Goal: Task Accomplishment & Management: Manage account settings

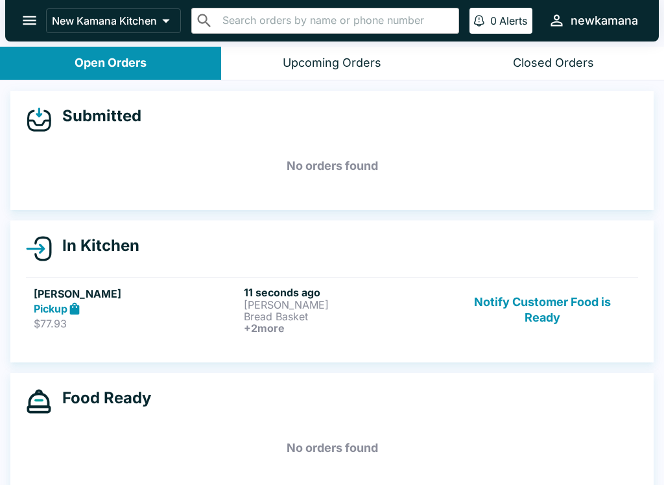
click at [552, 307] on button "Notify Customer Food is Ready" at bounding box center [542, 310] width 176 height 48
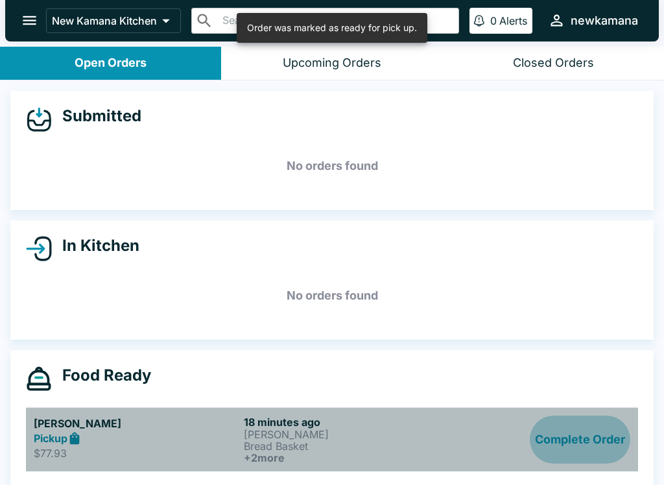
click at [556, 455] on button "Complete Order" at bounding box center [580, 440] width 100 height 48
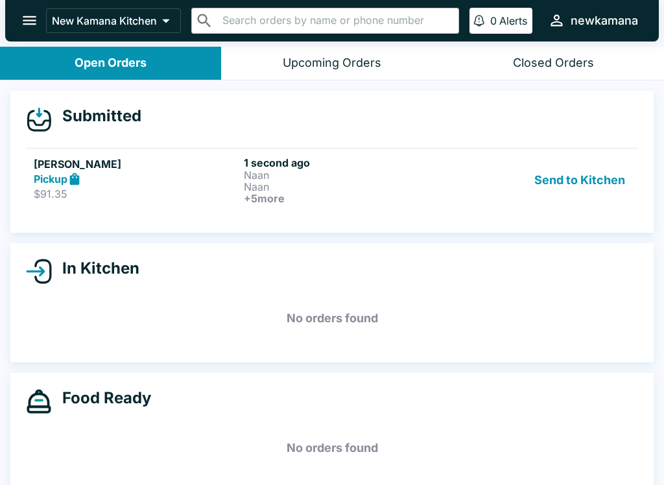
click at [609, 177] on button "Send to Kitchen" at bounding box center [579, 180] width 101 height 48
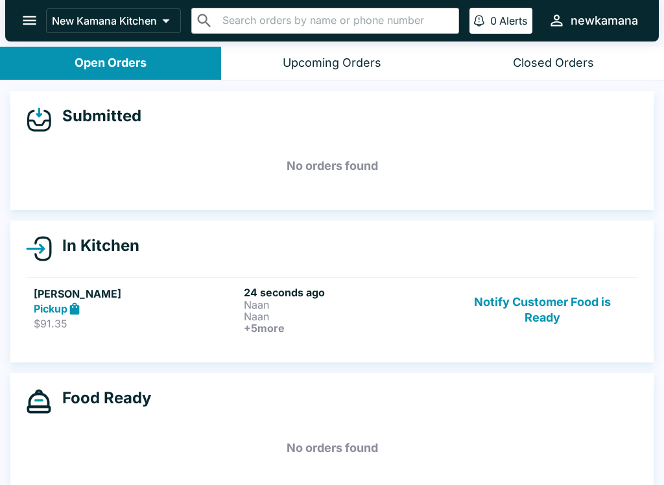
click at [550, 317] on button "Notify Customer Food is Ready" at bounding box center [542, 310] width 176 height 48
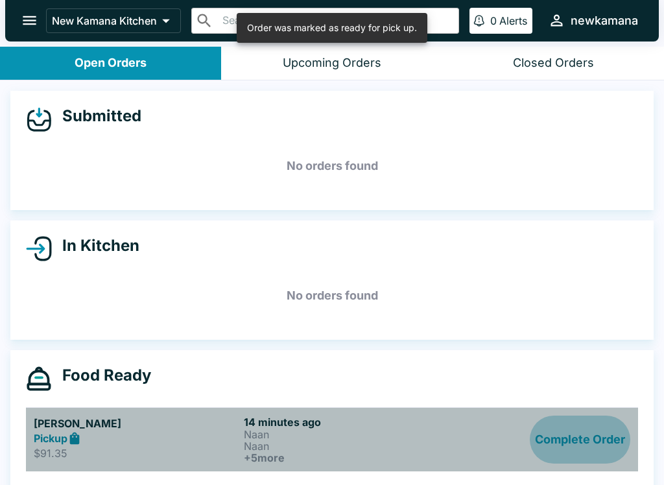
click at [581, 438] on button "Complete Order" at bounding box center [580, 440] width 100 height 48
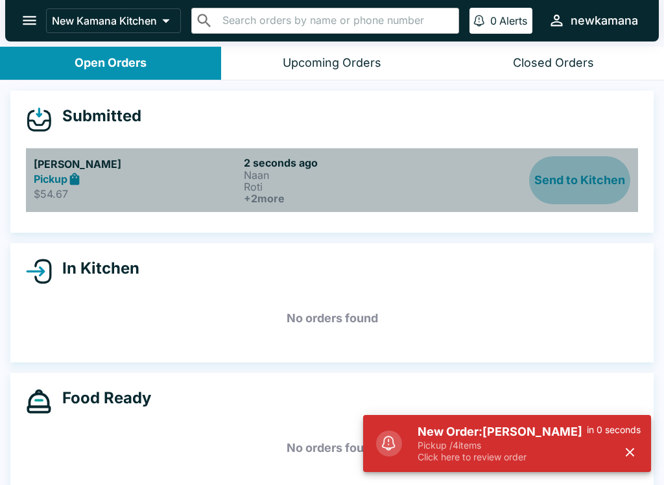
click at [589, 180] on button "Send to Kitchen" at bounding box center [579, 180] width 101 height 48
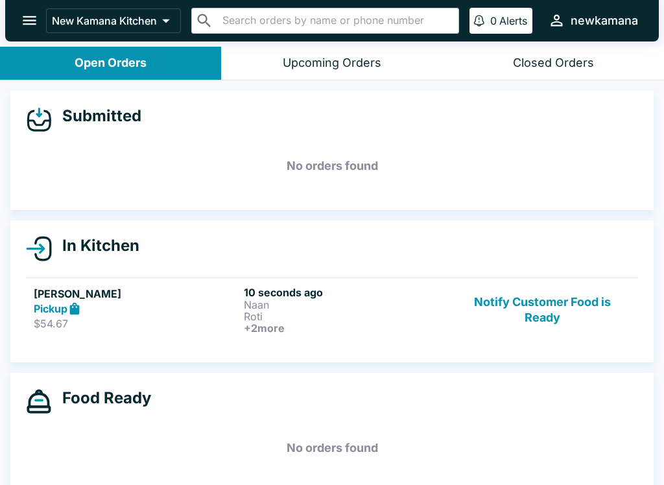
click at [561, 296] on button "Notify Customer Food is Ready" at bounding box center [542, 310] width 176 height 48
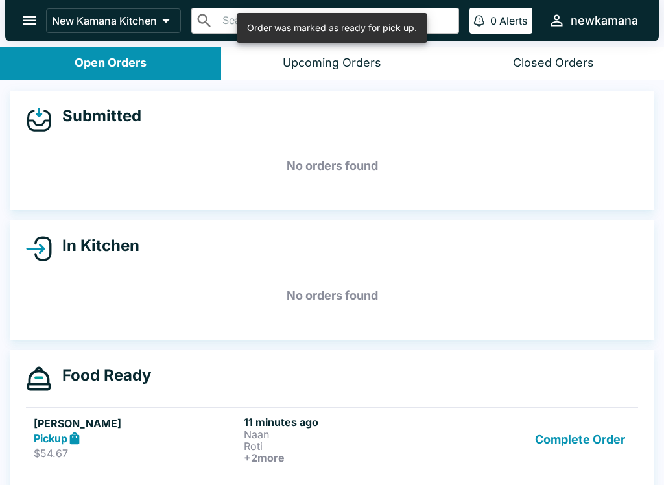
click at [596, 439] on button "Complete Order" at bounding box center [580, 440] width 100 height 48
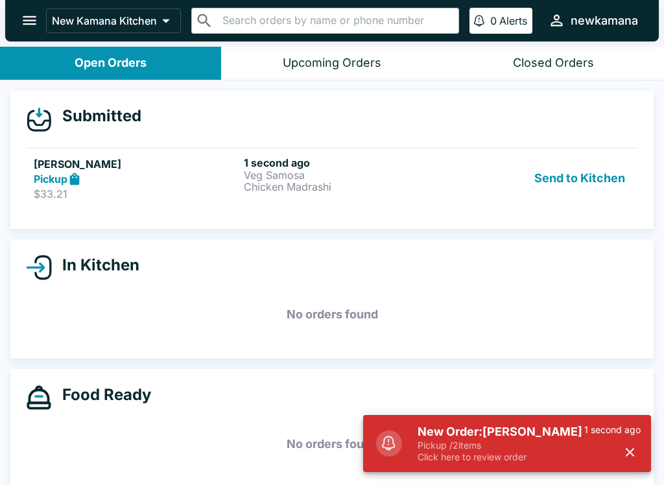
click at [521, 444] on p "Pickup / 2 items" at bounding box center [500, 446] width 167 height 12
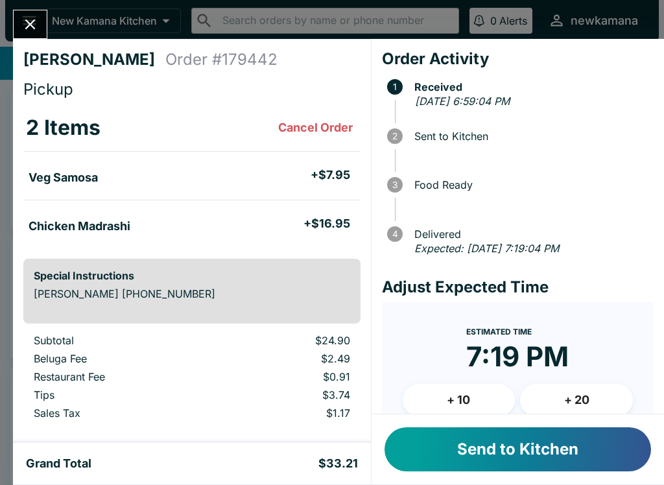
click at [454, 403] on button "+ 10" at bounding box center [459, 400] width 113 height 32
click at [561, 451] on button "Send to Kitchen" at bounding box center [517, 449] width 266 height 44
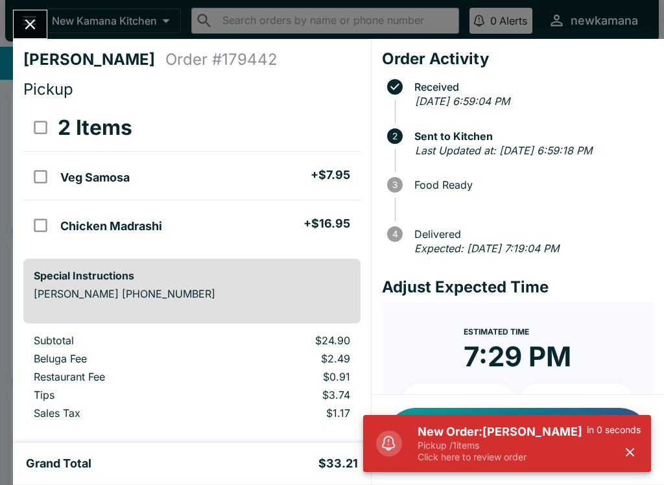
click at [515, 452] on p "Click here to review order" at bounding box center [501, 457] width 169 height 12
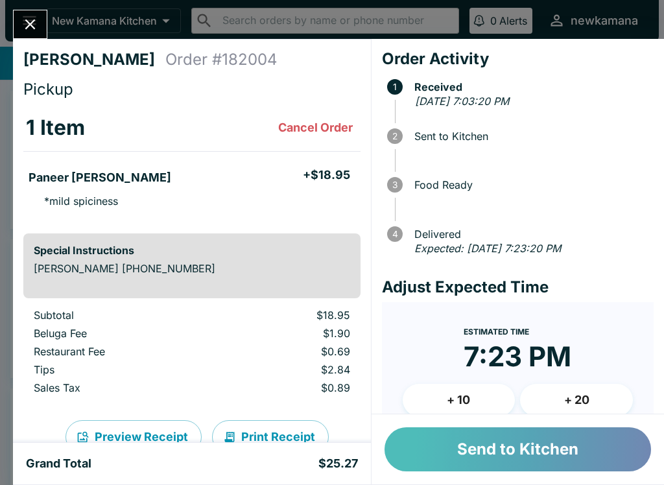
click at [533, 463] on button "Send to Kitchen" at bounding box center [517, 449] width 266 height 44
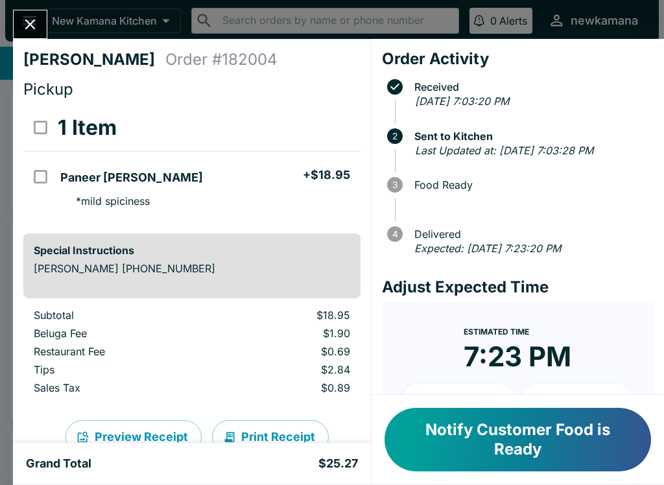
click at [479, 442] on button "Notify Customer Food is Ready" at bounding box center [517, 440] width 266 height 64
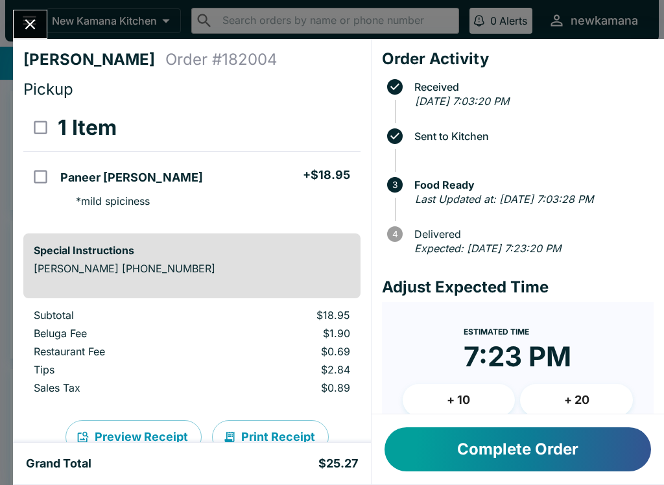
click at [510, 465] on button "Complete Order" at bounding box center [517, 449] width 266 height 44
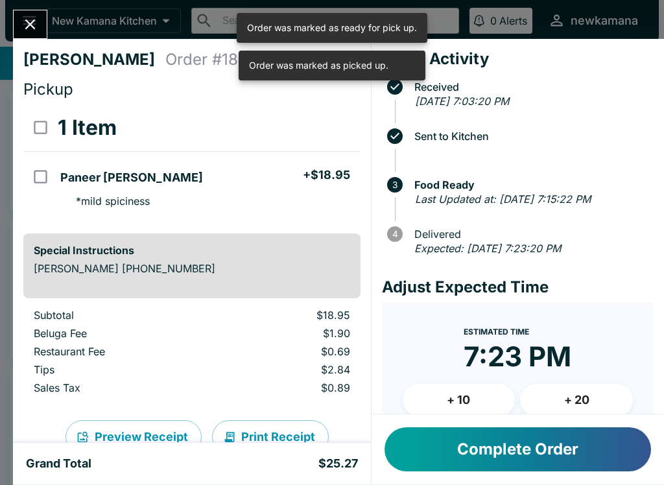
click at [38, 26] on icon "Close" at bounding box center [30, 25] width 18 height 18
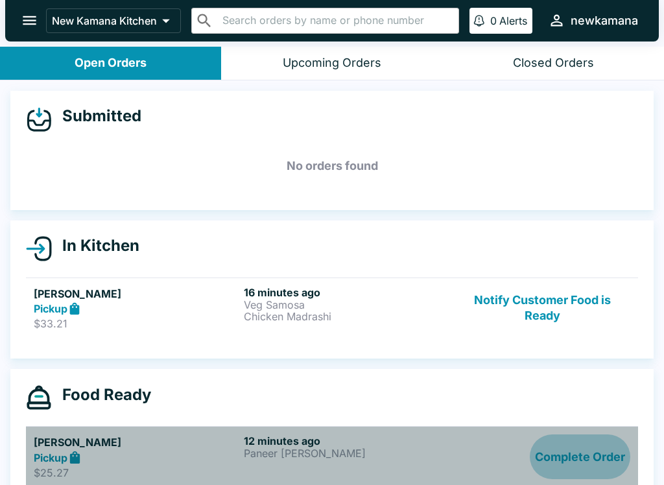
click at [569, 456] on button "Complete Order" at bounding box center [580, 456] width 100 height 45
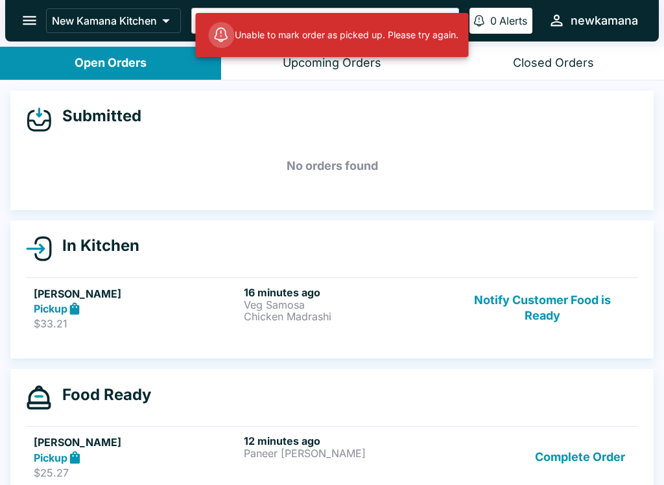
click at [581, 454] on button "Complete Order" at bounding box center [580, 456] width 100 height 45
click at [556, 454] on button "Complete Order" at bounding box center [580, 456] width 100 height 45
click at [584, 462] on button "Complete Order" at bounding box center [580, 456] width 100 height 45
click at [591, 460] on button "Complete Order" at bounding box center [580, 456] width 100 height 45
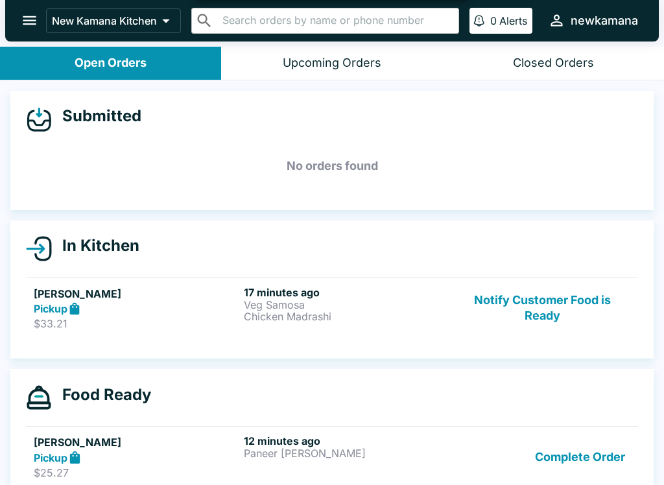
click at [594, 461] on button "Complete Order" at bounding box center [580, 456] width 100 height 45
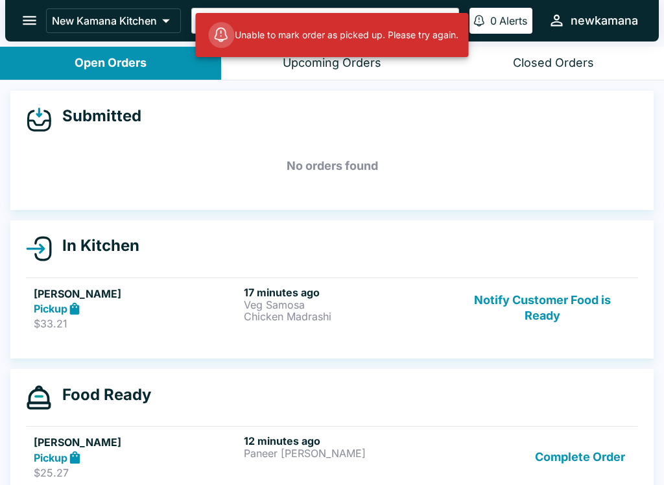
click at [577, 455] on button "Complete Order" at bounding box center [580, 456] width 100 height 45
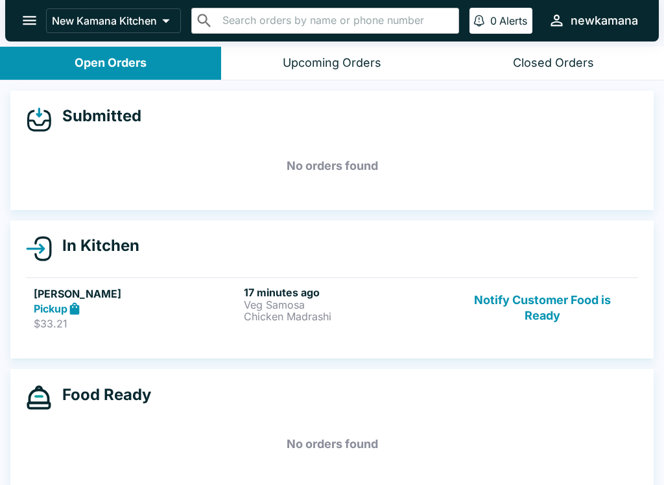
click at [528, 303] on button "Notify Customer Food is Ready" at bounding box center [542, 308] width 176 height 45
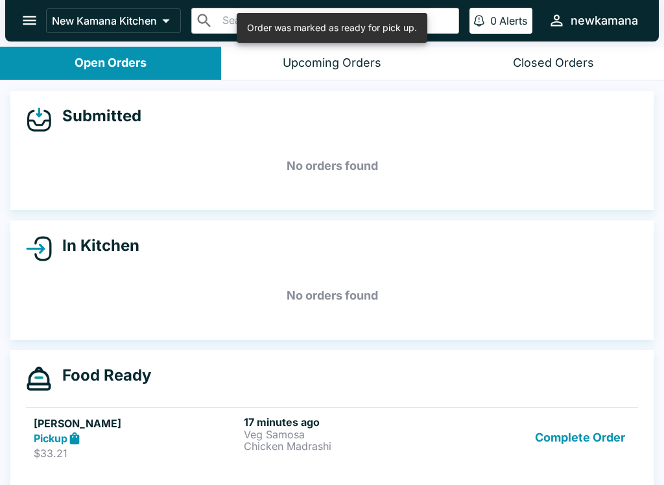
click at [564, 445] on button "Complete Order" at bounding box center [580, 438] width 100 height 45
